Goal: Transaction & Acquisition: Download file/media

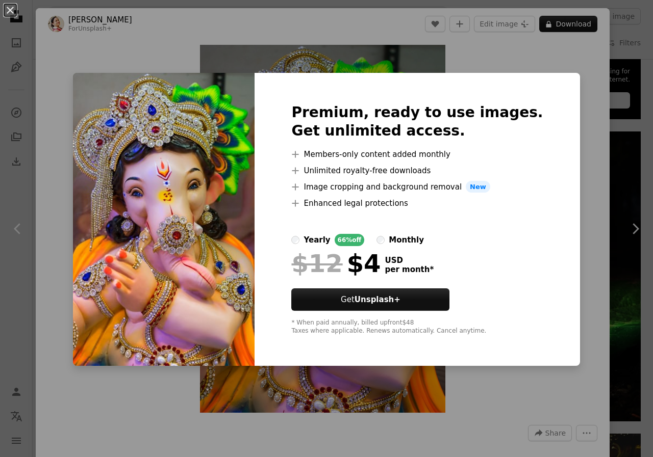
scroll to position [388, 0]
click at [506, 54] on div "An X shape Premium, ready to use images. Get unlimited access. A plus sign Memb…" at bounding box center [326, 228] width 653 height 457
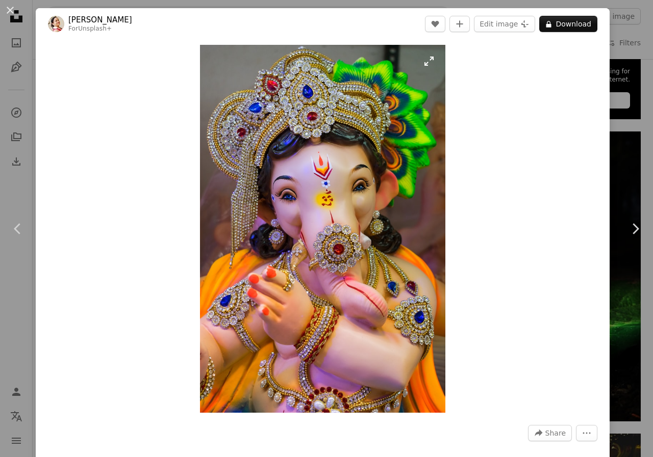
drag, startPoint x: 321, startPoint y: 268, endPoint x: 280, endPoint y: 146, distance: 128.0
click at [291, 259] on img "Zoom in on this image" at bounding box center [322, 229] width 245 height 368
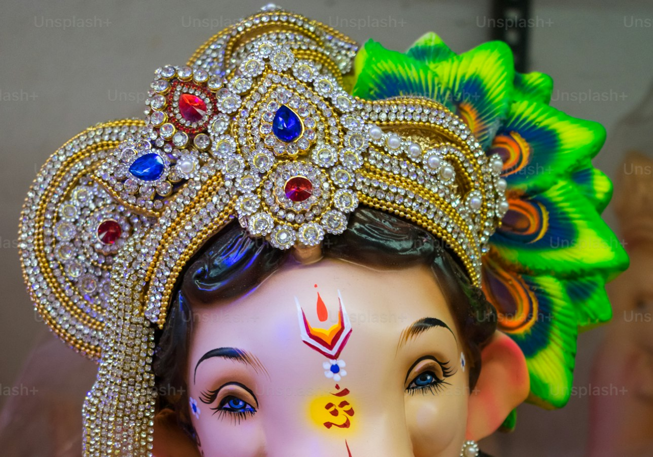
scroll to position [250, 0]
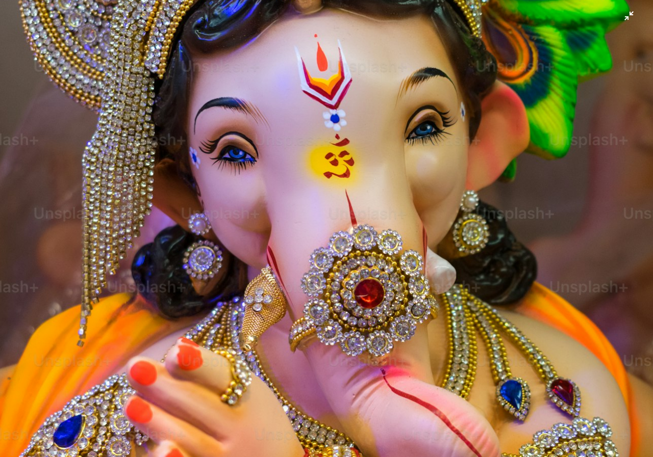
click at [291, 259] on img "Zoom out on this image" at bounding box center [326, 239] width 654 height 981
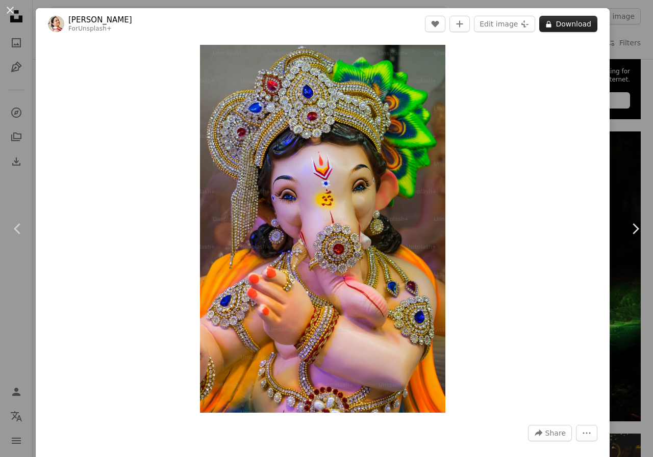
click at [554, 29] on button "A lock Download" at bounding box center [568, 24] width 58 height 16
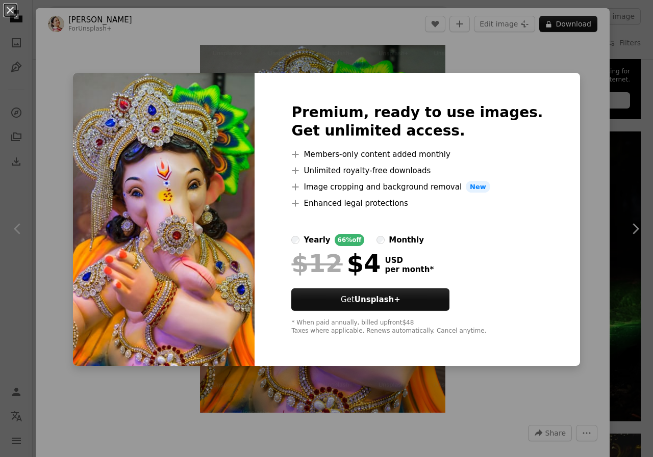
click at [479, 189] on span "New" at bounding box center [478, 187] width 24 height 12
click at [585, 221] on div "An X shape Premium, ready to use images. Get unlimited access. A plus sign Memb…" at bounding box center [326, 228] width 653 height 457
